Goal: Ask a question

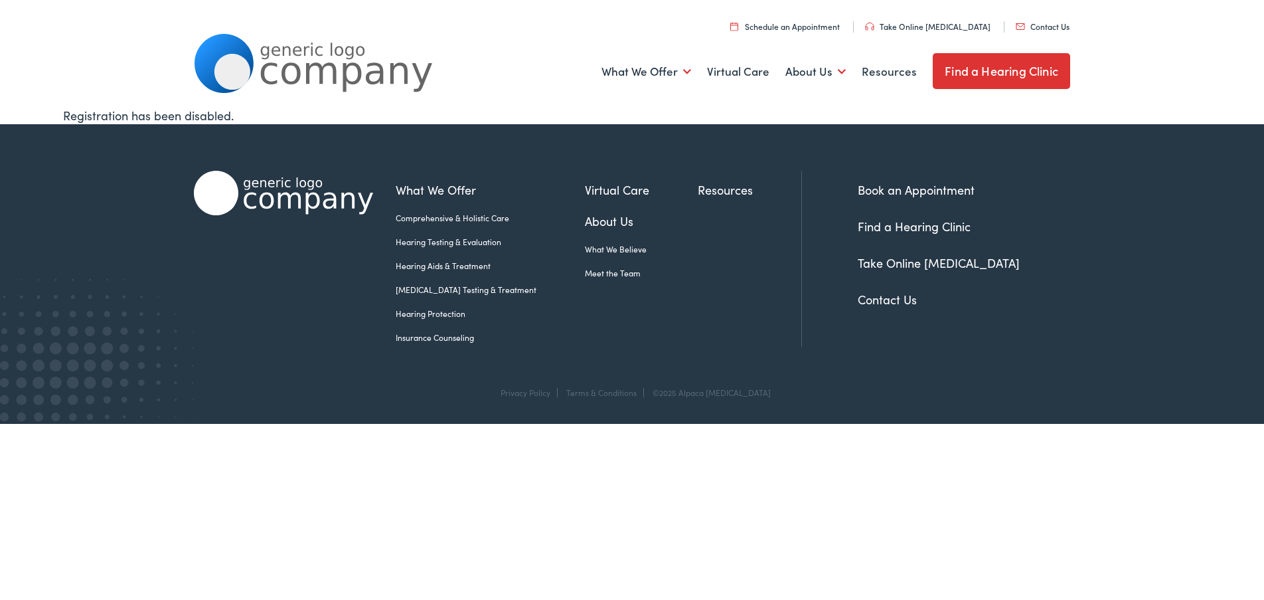
click at [880, 298] on link "Contact Us" at bounding box center [887, 299] width 59 height 17
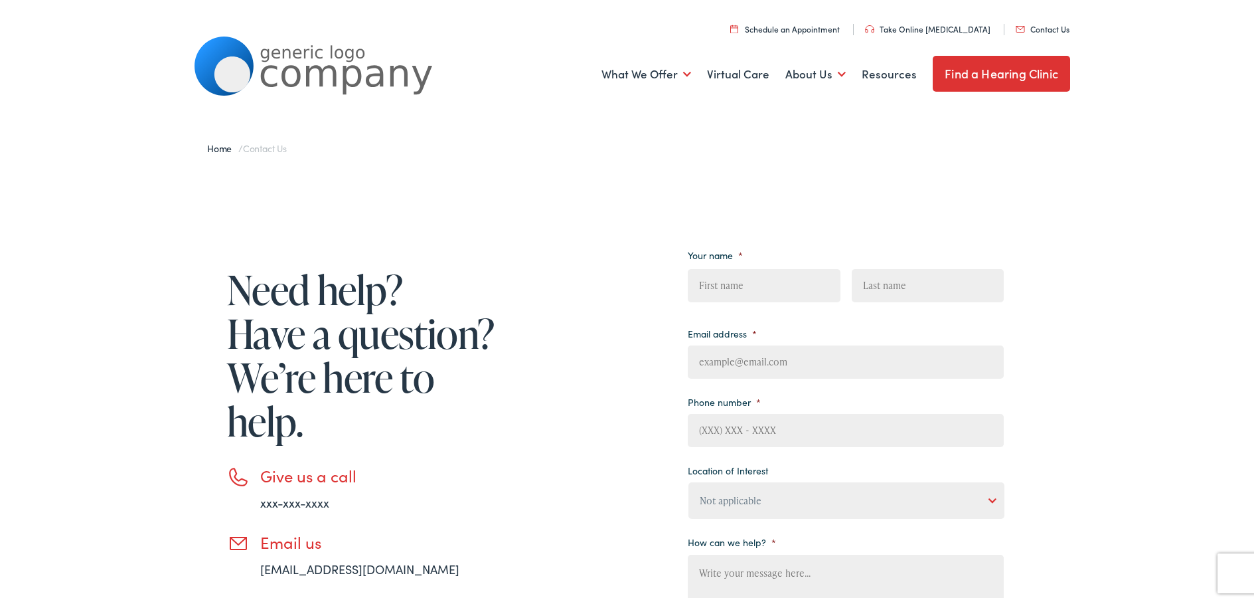
click at [710, 279] on input "First" at bounding box center [764, 282] width 152 height 33
type input "[PERSON_NAME]"
type input "[EMAIL_ADDRESS][DOMAIN_NAME]"
type input "[PHONE_NUMBER]"
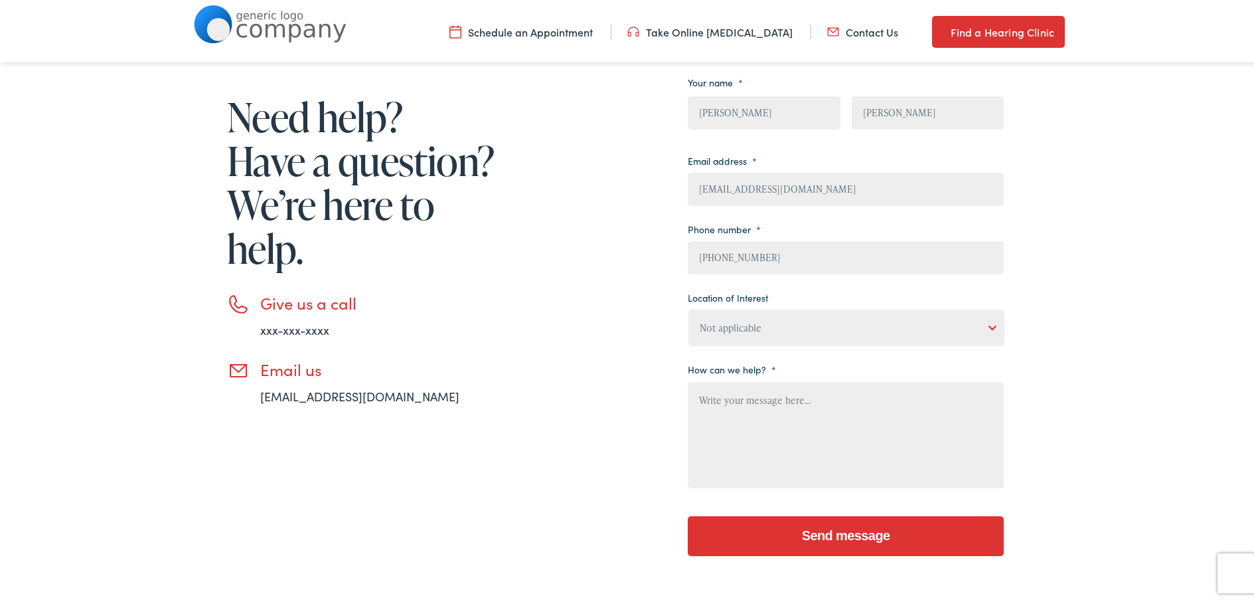
scroll to position [199, 0]
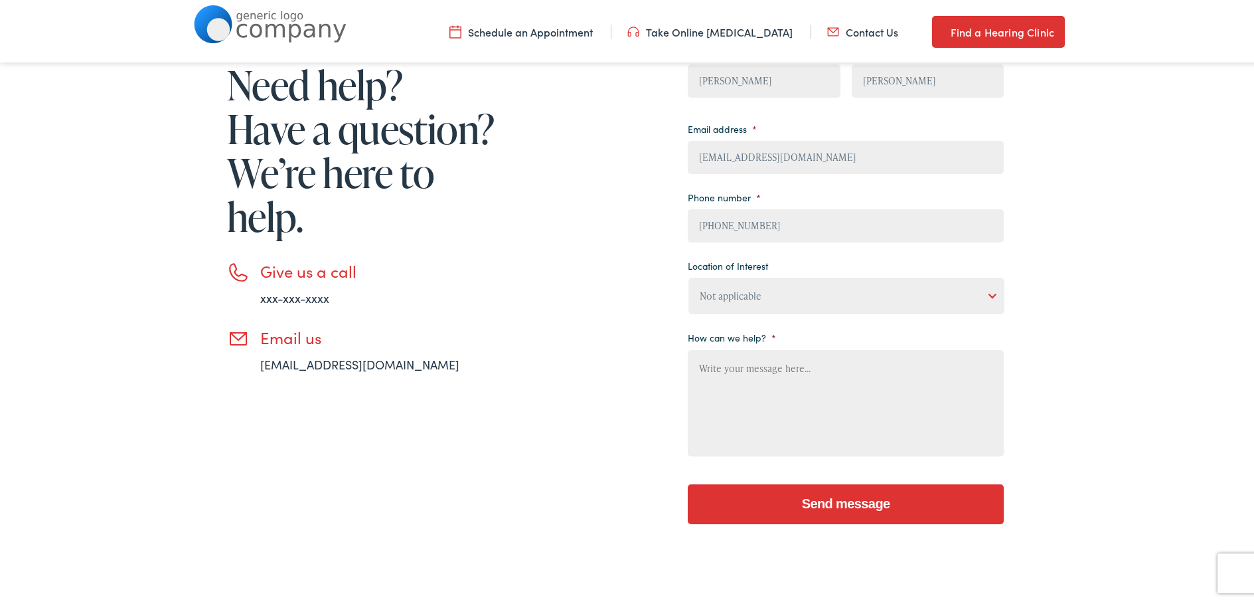
click at [701, 365] on textarea "How can we help? *" at bounding box center [846, 400] width 316 height 106
type textarea "WHEN IS MY NEXT OFFICE VISIT"
click at [812, 498] on input "Send message" at bounding box center [846, 501] width 316 height 40
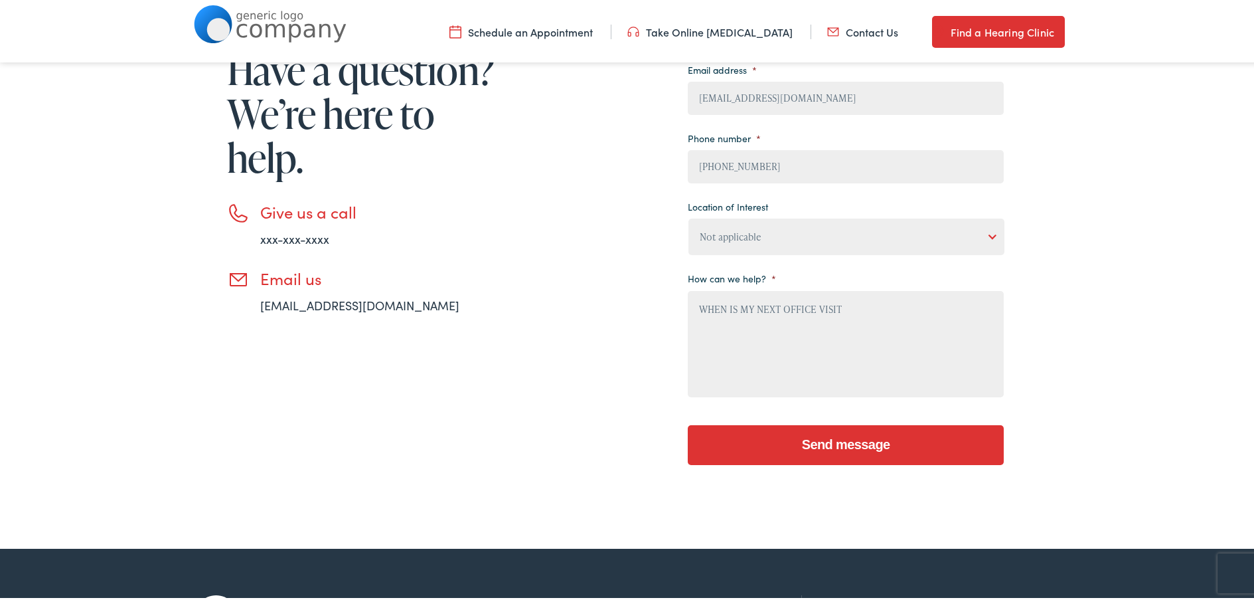
scroll to position [266, 0]
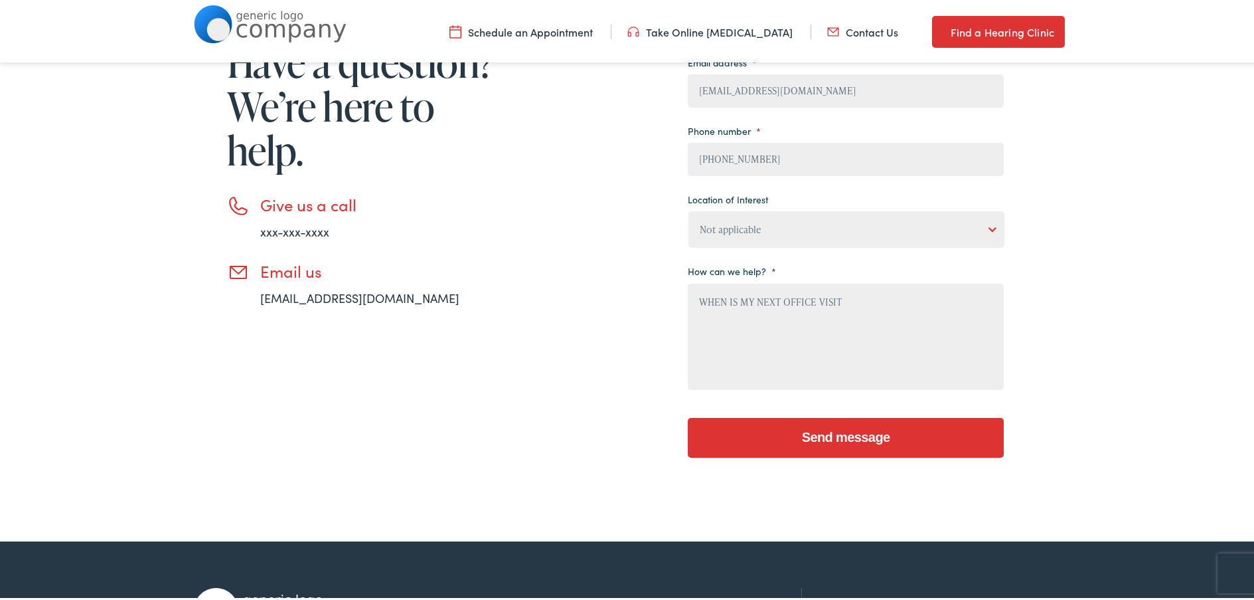
click at [989, 222] on select "Not applicable [PERSON_NAME] [MEDICAL_DATA], Seguin Estes [MEDICAL_DATA], San […" at bounding box center [847, 226] width 316 height 37
click at [1090, 274] on div "Need help? Have a question? We’re here to help. Give us a call xxx-xxx-xxxx Ema…" at bounding box center [632, 215] width 1264 height 643
click at [823, 429] on input "Send message" at bounding box center [846, 435] width 316 height 40
click at [269, 297] on link "[EMAIL_ADDRESS][DOMAIN_NAME]" at bounding box center [359, 295] width 199 height 17
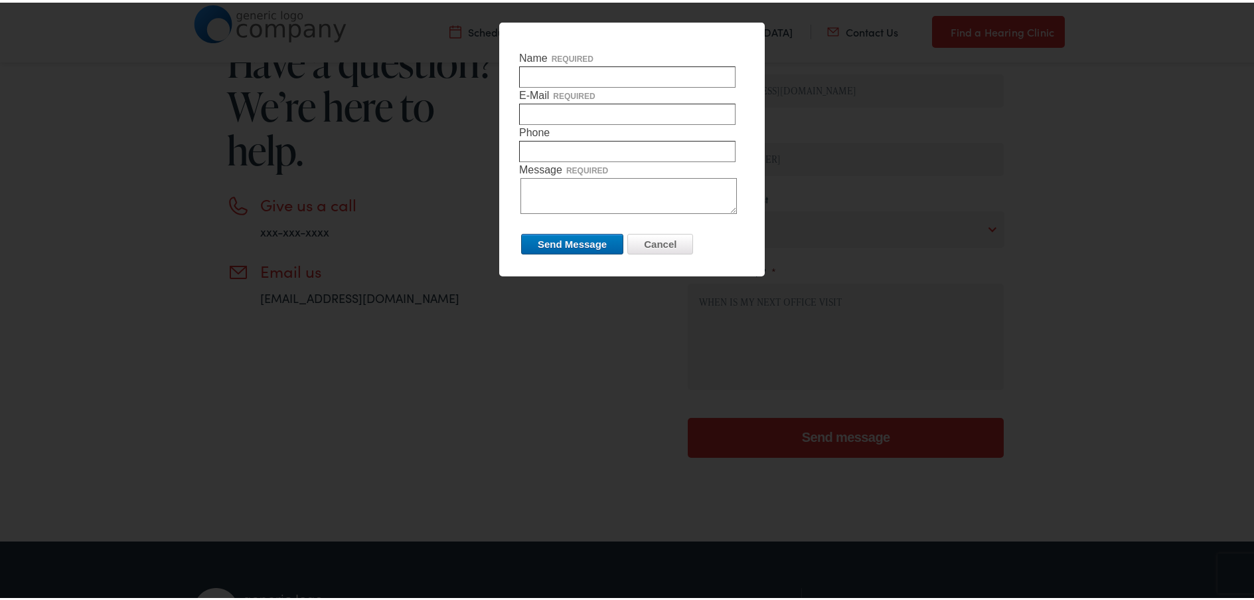
click at [528, 72] on input "Name required" at bounding box center [627, 74] width 216 height 21
type input "[PERSON_NAME]"
type input "[EMAIL_ADDRESS][DOMAIN_NAME]"
type input "7179916471"
click at [524, 182] on textarea "Message required" at bounding box center [629, 193] width 216 height 36
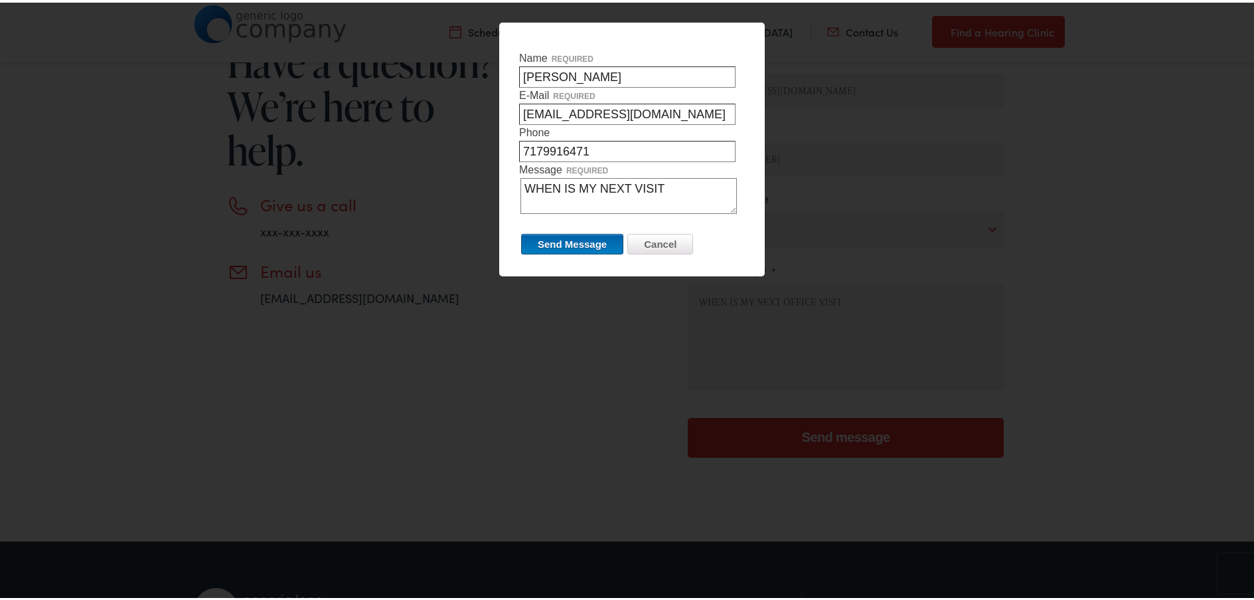
type textarea "WHEN IS MY NEXT VISIT"
click at [563, 239] on input "Send Message" at bounding box center [572, 241] width 102 height 21
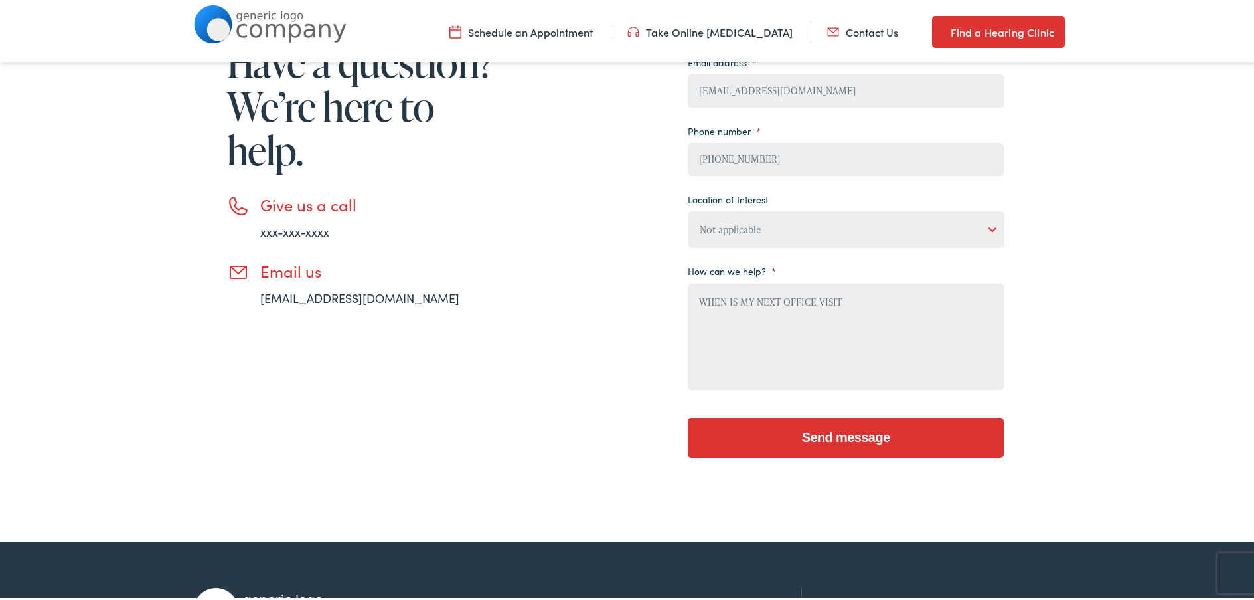
click at [827, 432] on input "Send message" at bounding box center [846, 435] width 316 height 40
